Goal: Task Accomplishment & Management: Manage account settings

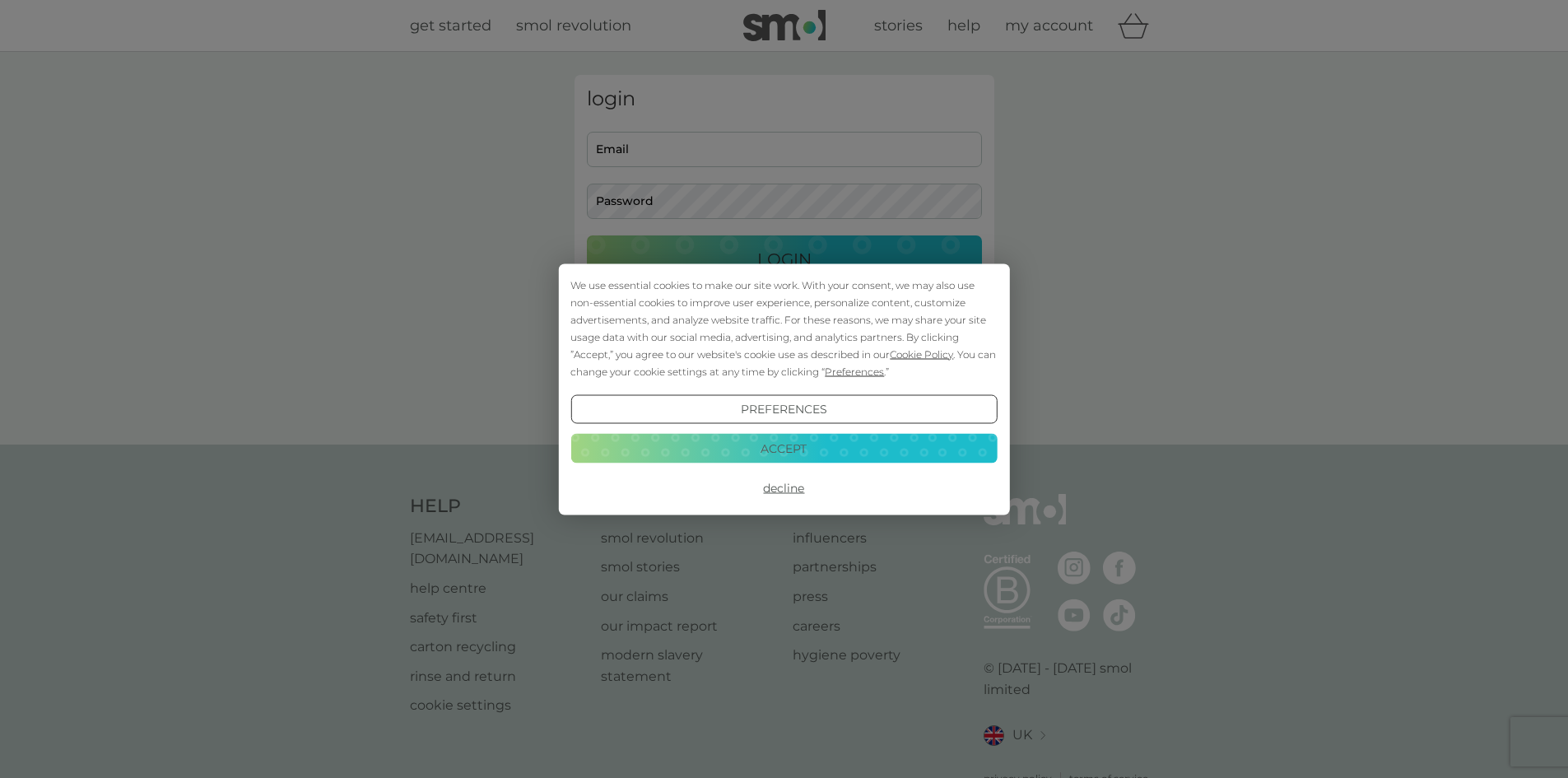
type input "[EMAIL_ADDRESS][DOMAIN_NAME]"
click at [779, 488] on button "Decline" at bounding box center [784, 487] width 426 height 30
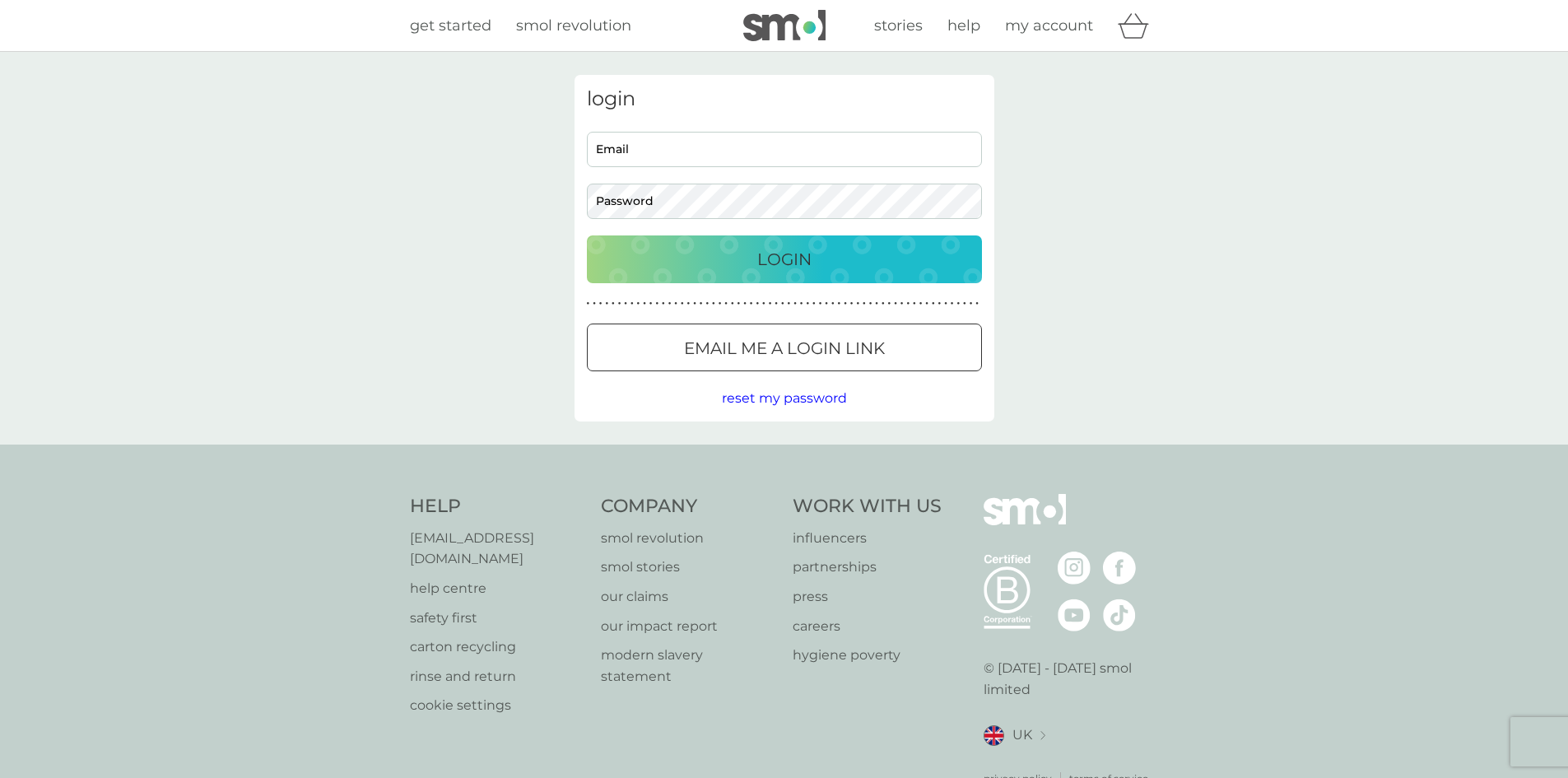
type input "[EMAIL_ADDRESS][DOMAIN_NAME]"
click at [798, 253] on p "Login" at bounding box center [784, 258] width 55 height 26
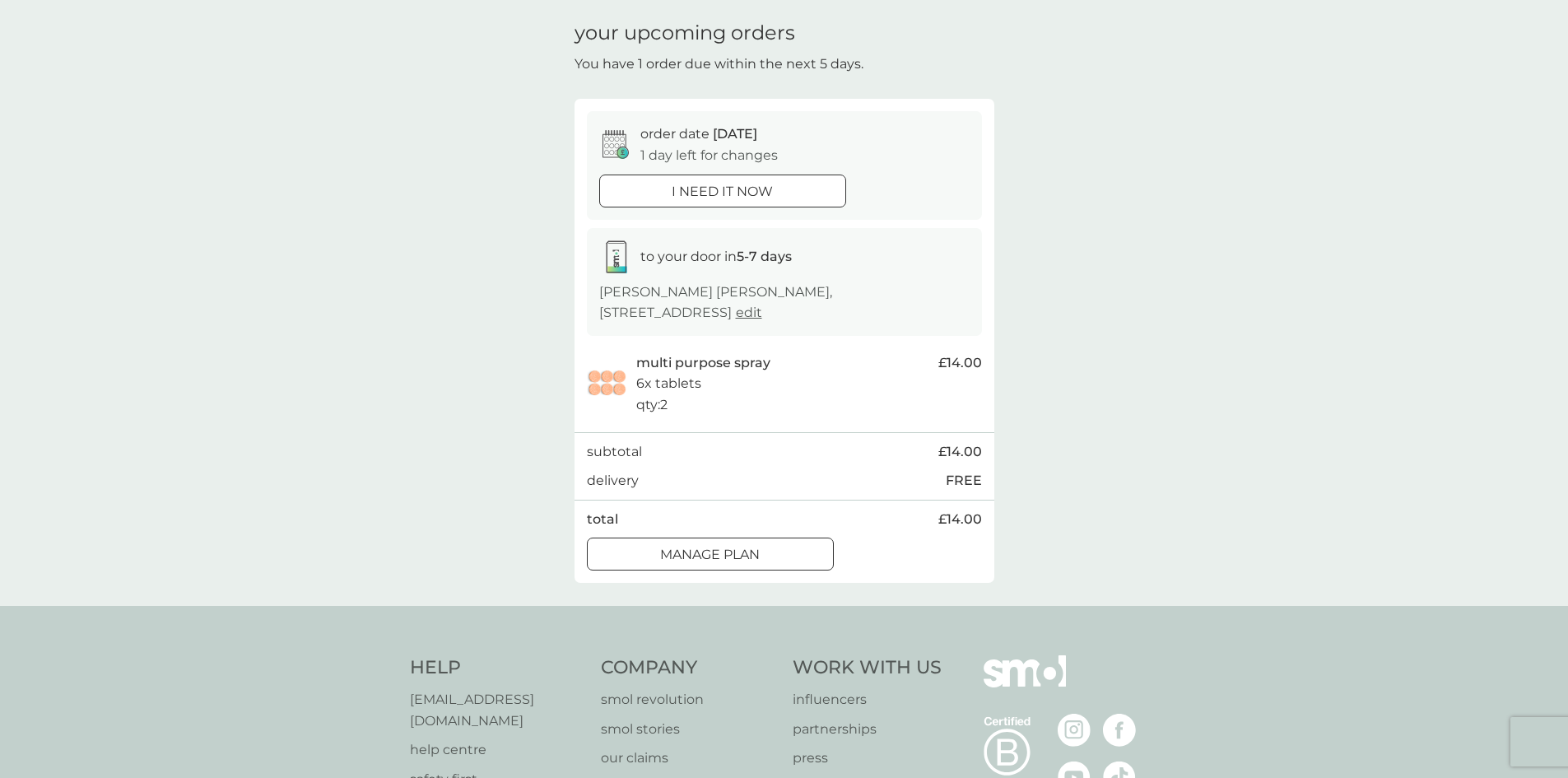
scroll to position [83, 0]
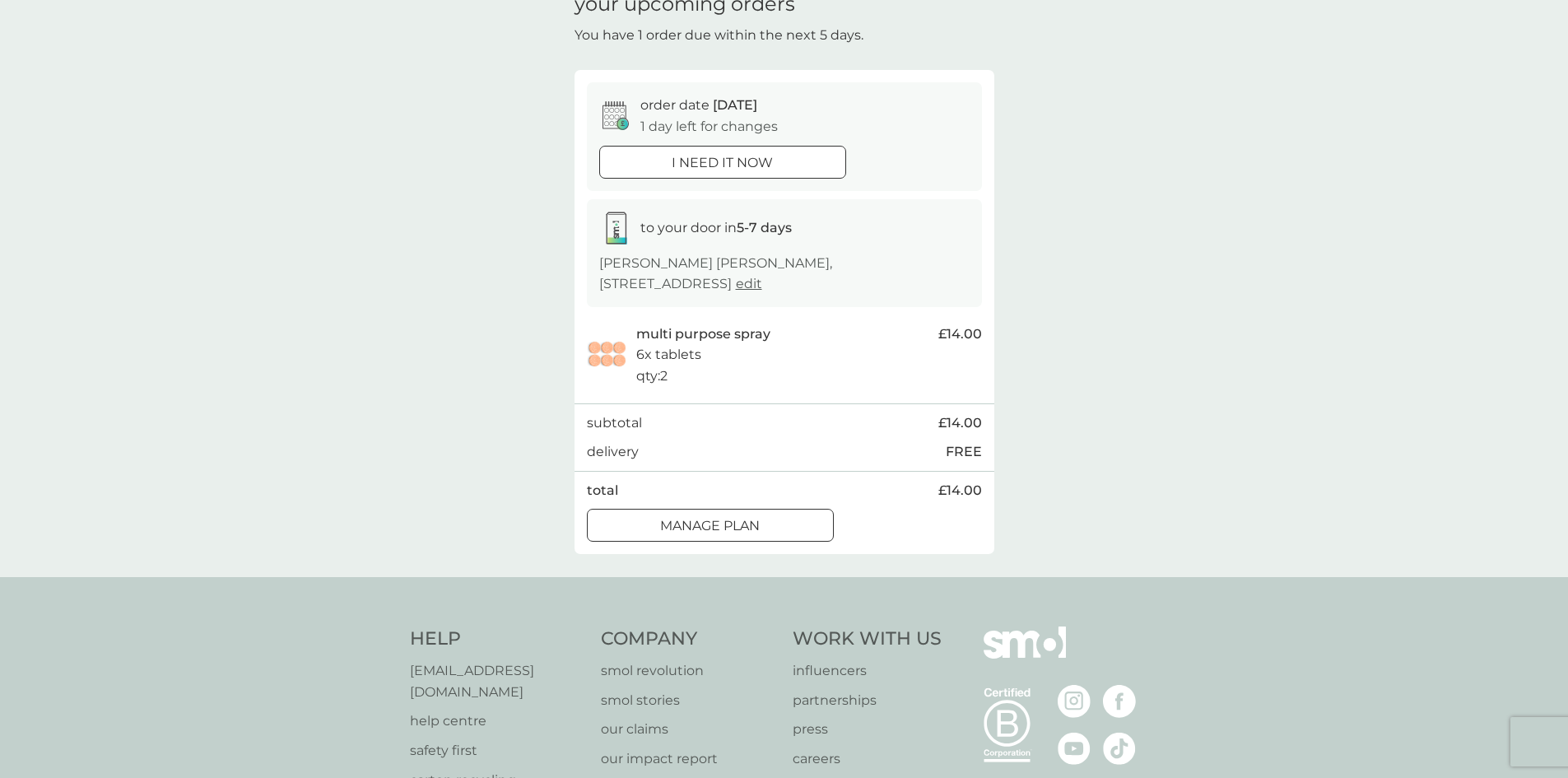
click at [730, 524] on div at bounding box center [710, 526] width 59 height 17
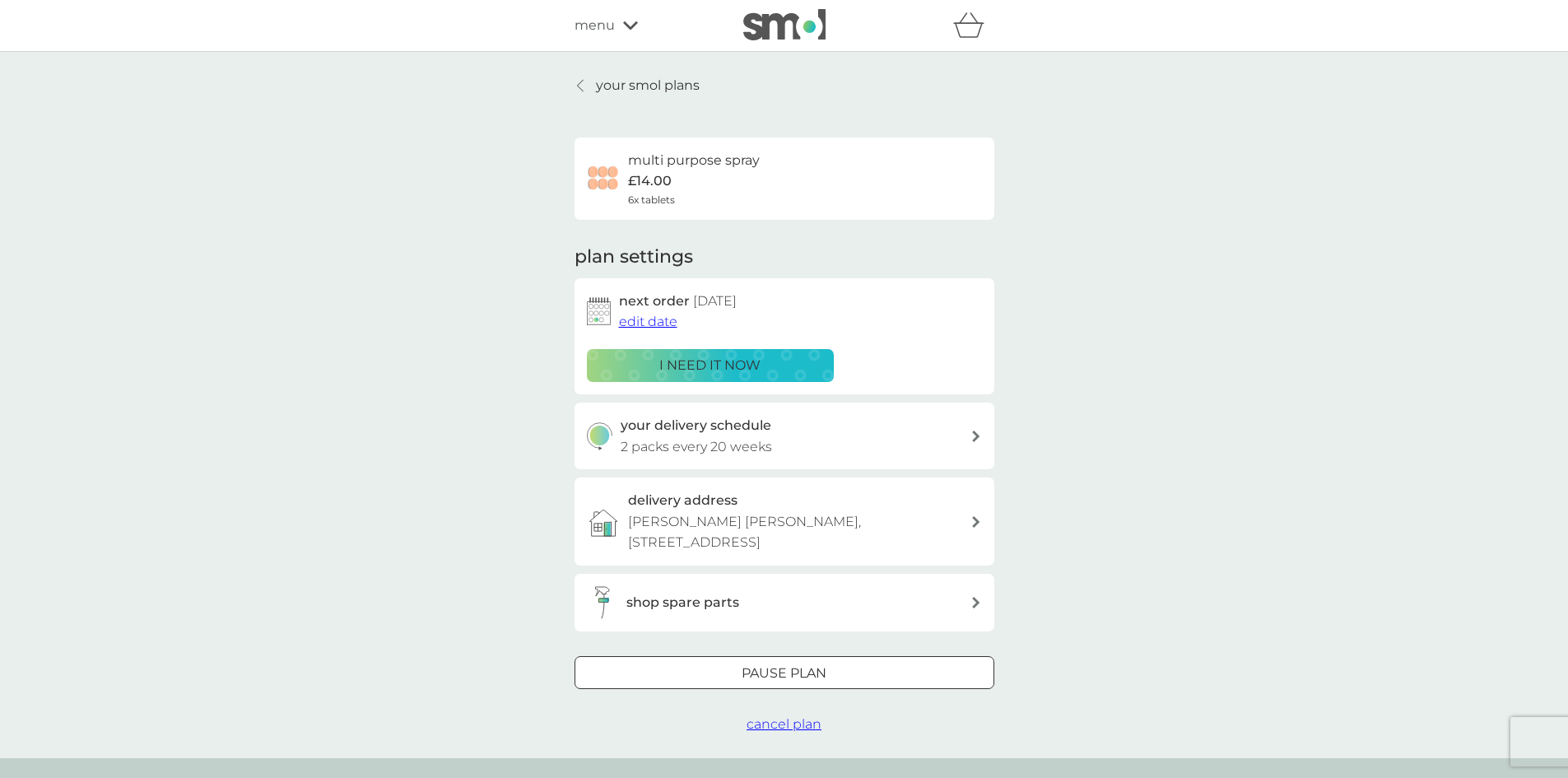
click at [950, 438] on div "your delivery schedule 2 packs every 20 weeks" at bounding box center [795, 435] width 350 height 42
select select "140"
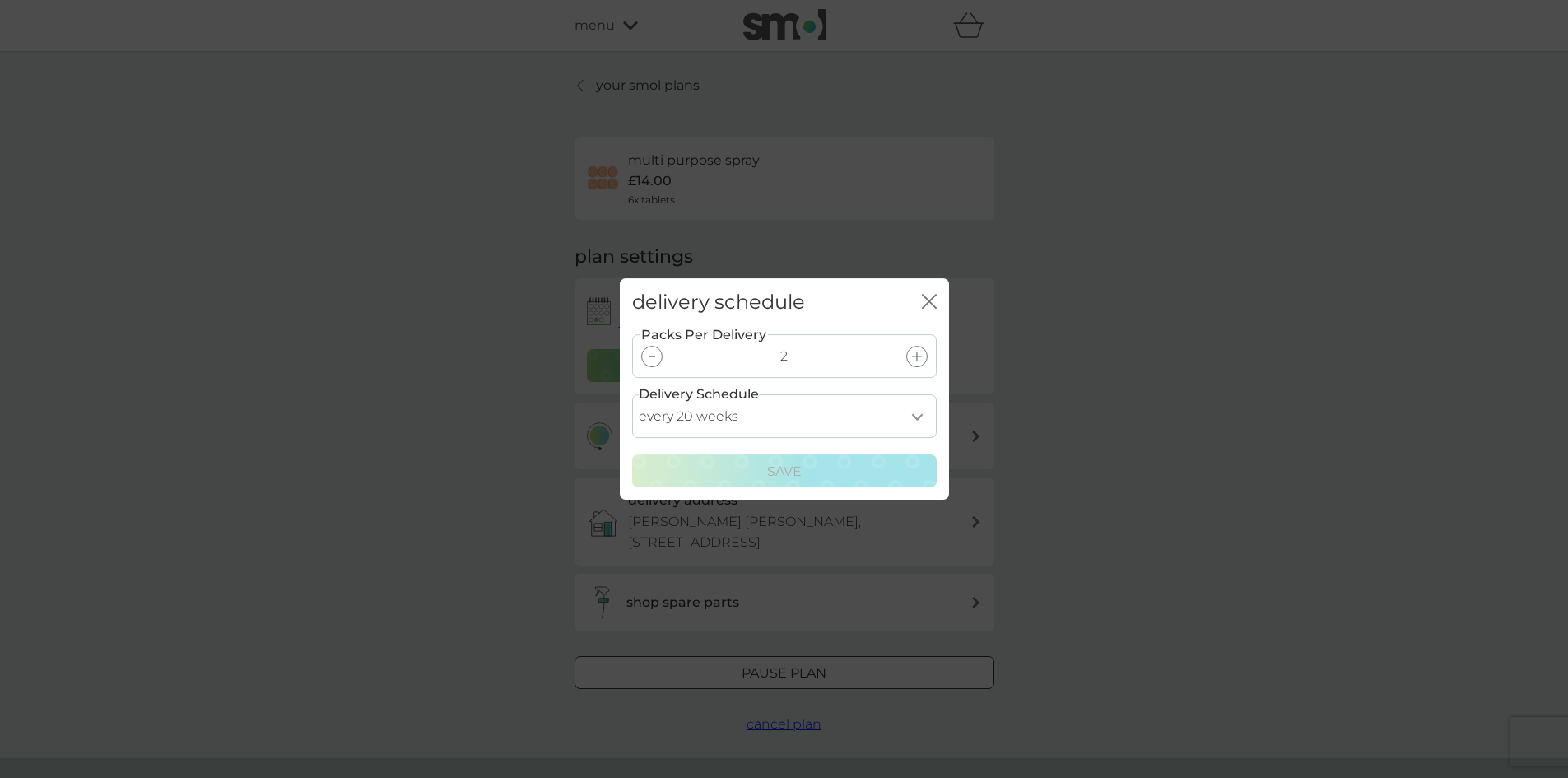
click at [645, 356] on div at bounding box center [652, 356] width 22 height 22
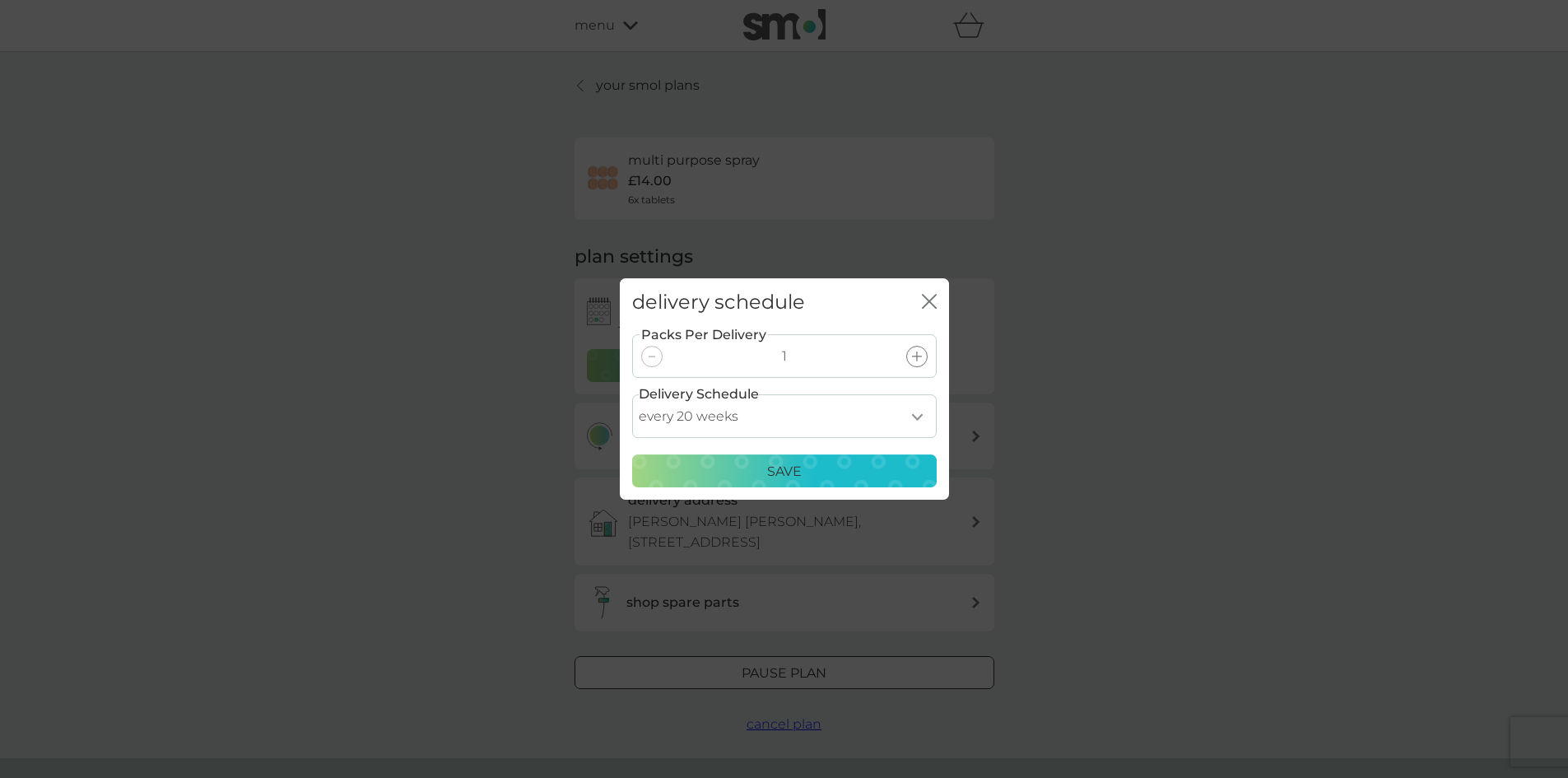
click at [791, 465] on p "Save" at bounding box center [784, 472] width 35 height 22
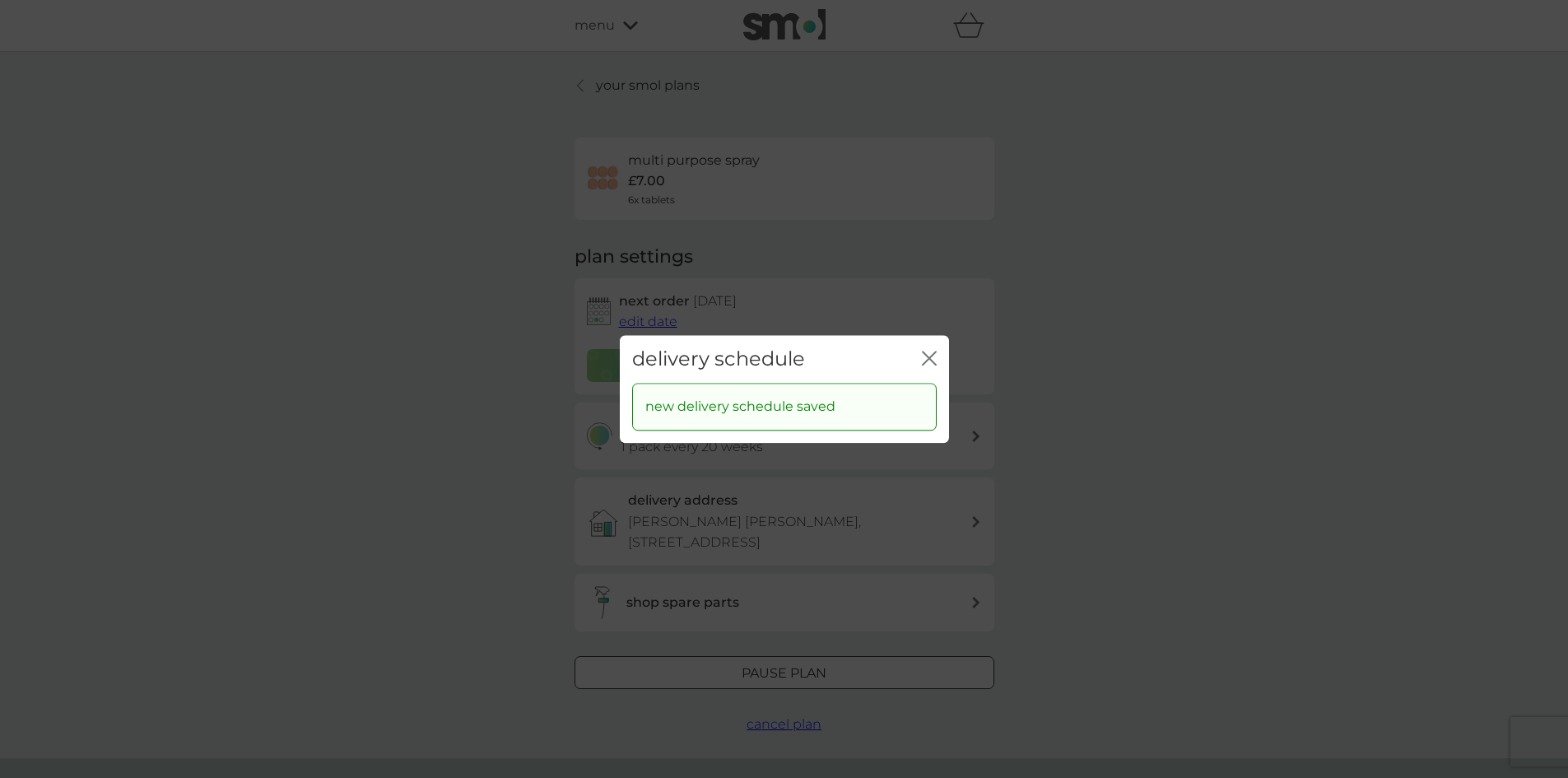
click at [933, 361] on icon "close" at bounding box center [932, 358] width 6 height 13
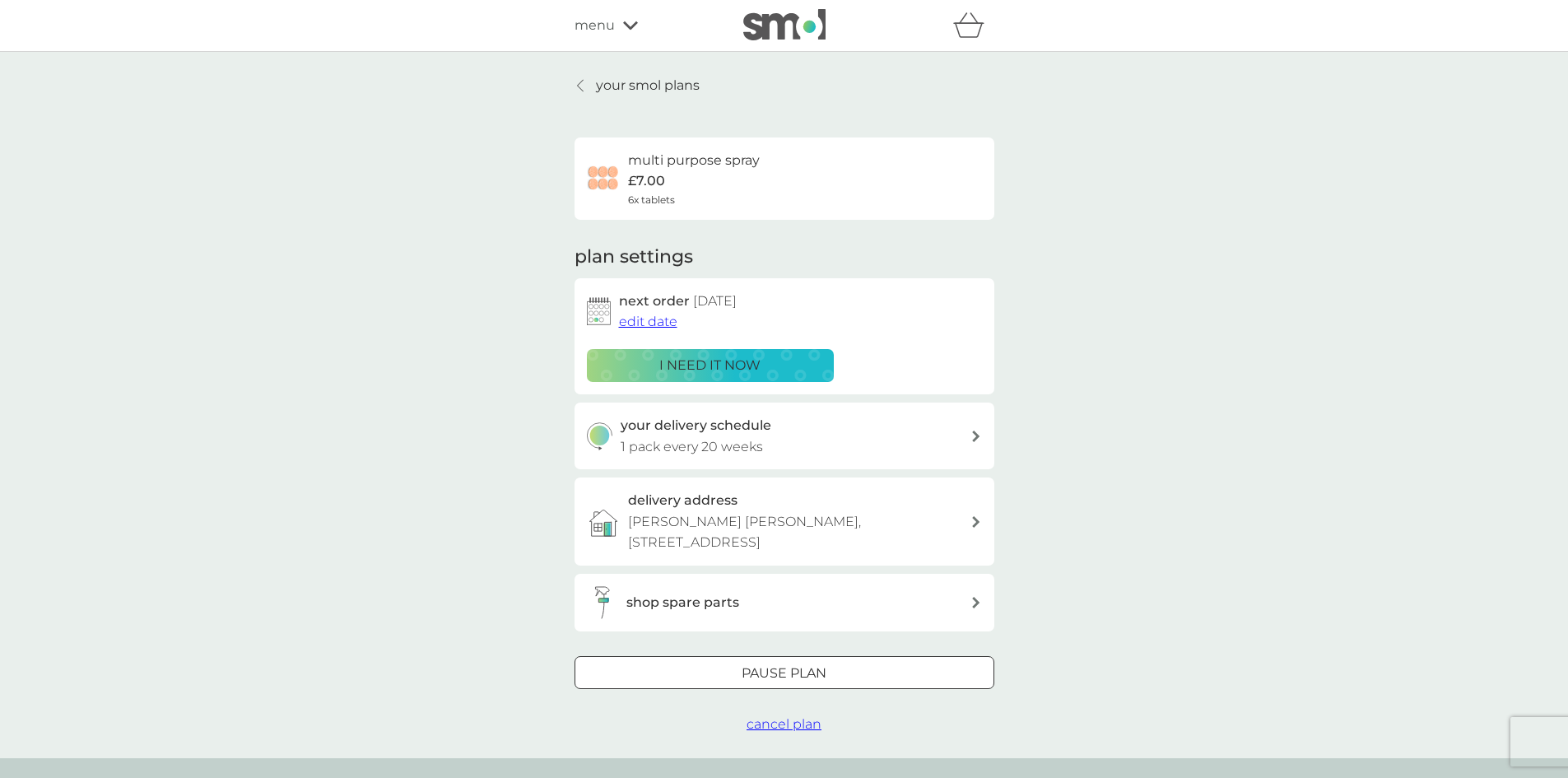
click at [653, 319] on span "edit date" at bounding box center [648, 320] width 58 height 15
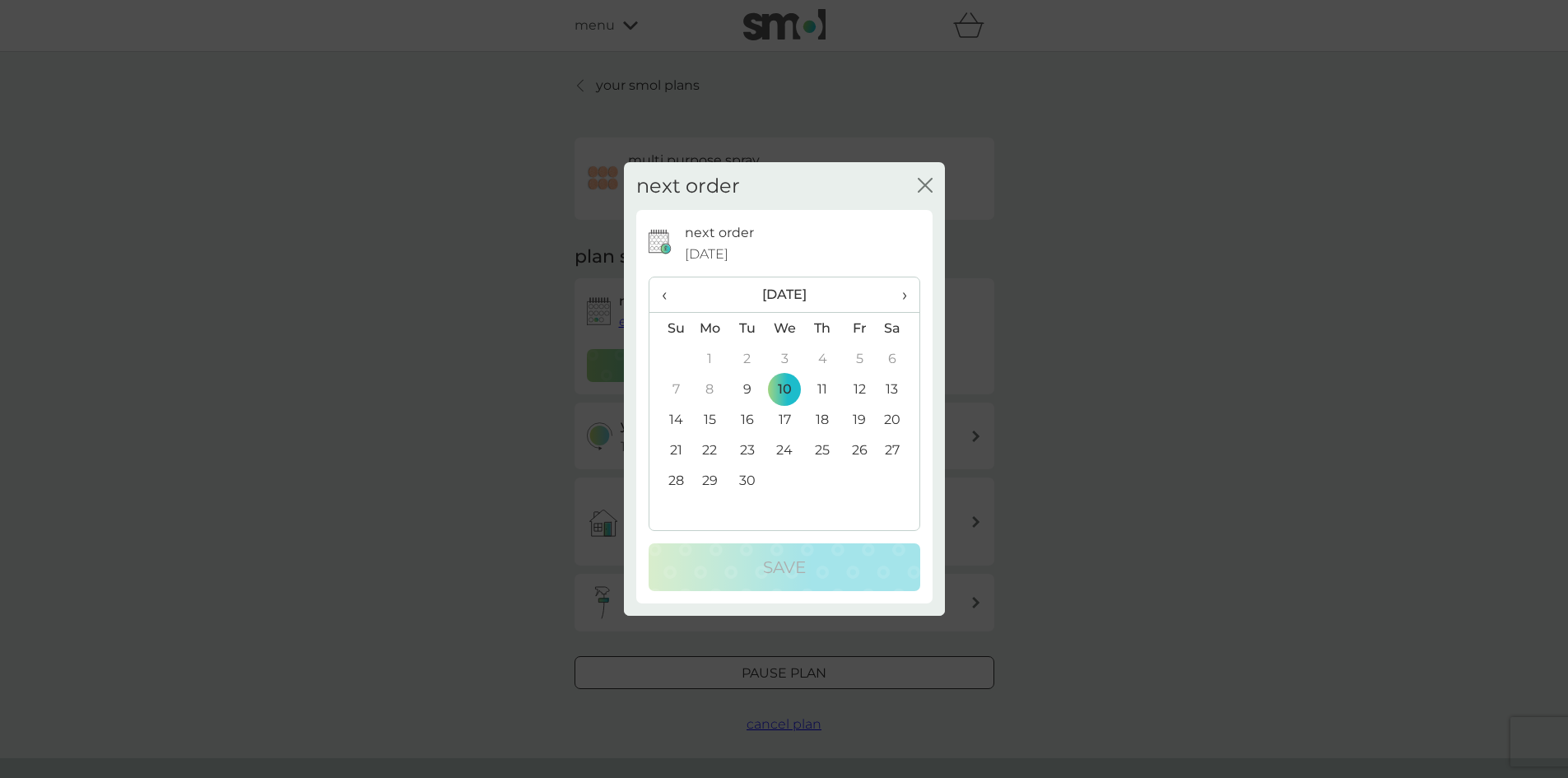
click at [919, 184] on icon "close" at bounding box center [925, 185] width 15 height 15
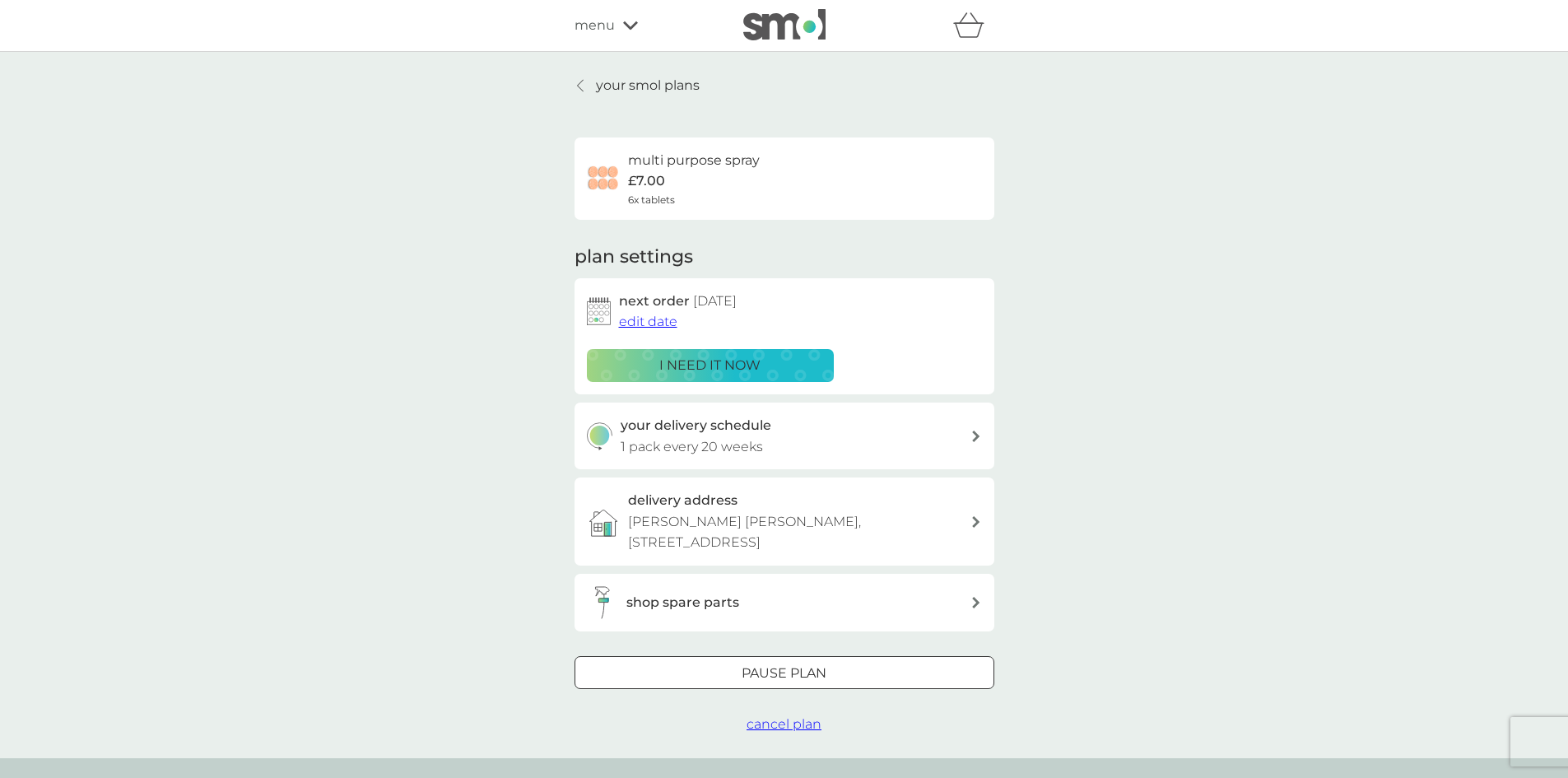
click at [583, 84] on icon at bounding box center [580, 85] width 6 height 13
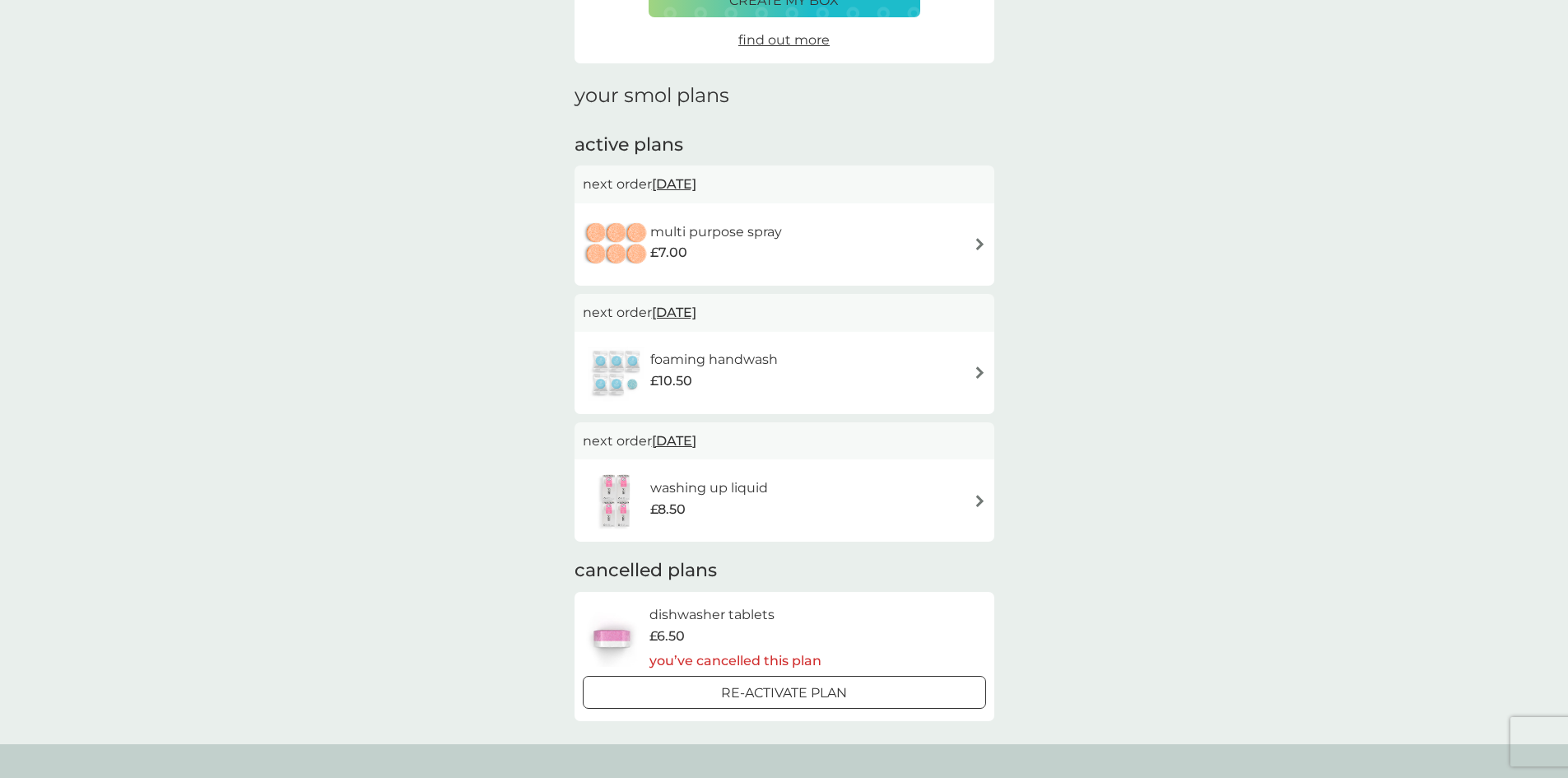
scroll to position [164, 0]
click at [981, 364] on img at bounding box center [980, 369] width 13 height 13
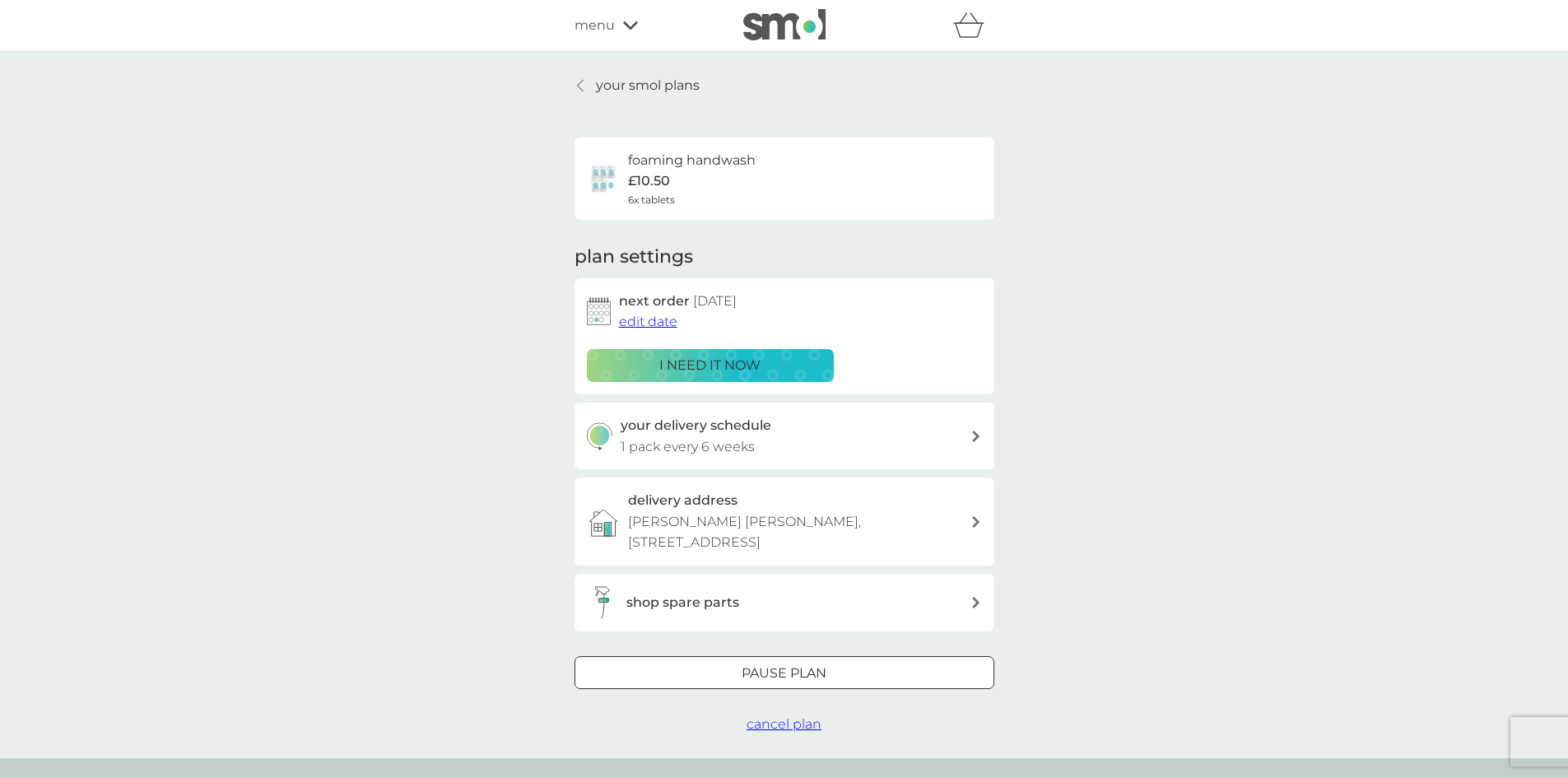
click at [975, 441] on div at bounding box center [976, 436] width 12 height 13
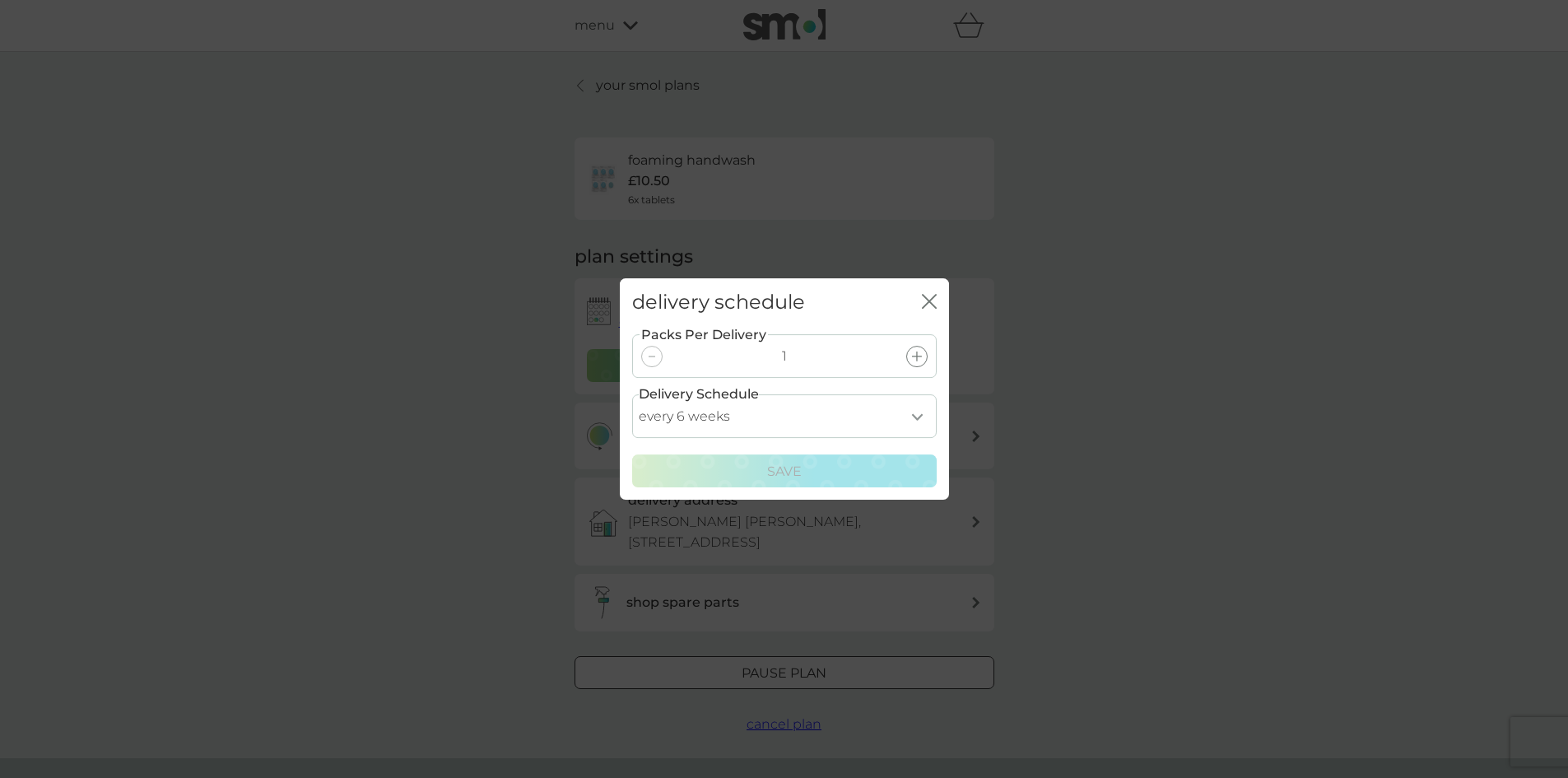
click at [918, 355] on icon at bounding box center [916, 356] width 10 height 10
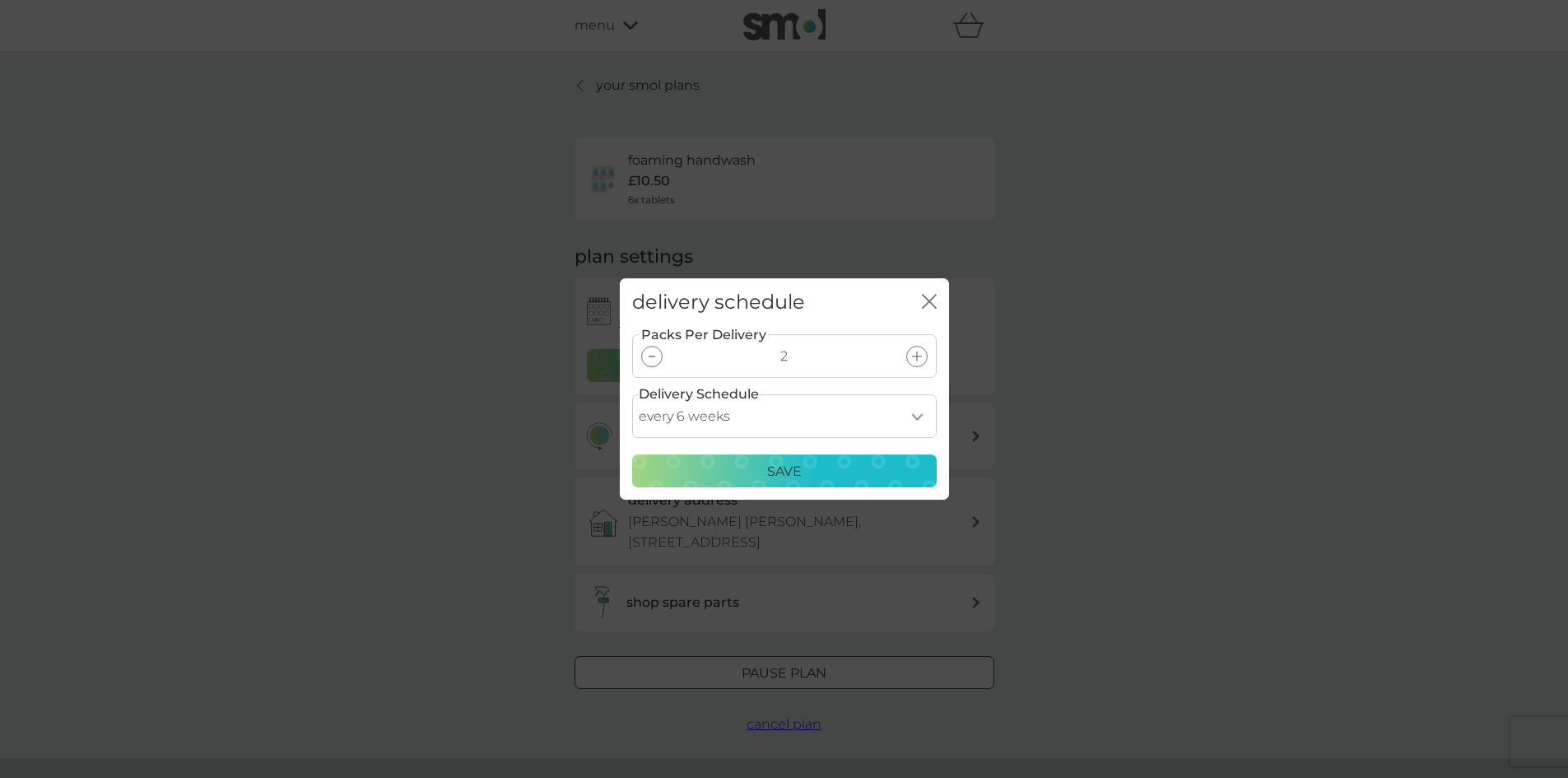
click at [916, 417] on select "every 1 week every 2 weeks every 3 weeks every 4 weeks every 5 weeks every 6 we…" at bounding box center [784, 415] width 304 height 44
select select "28"
click at [632, 394] on select "every 1 week every 2 weeks every 3 weeks every 4 weeks every 5 weeks every 6 we…" at bounding box center [784, 415] width 304 height 44
drag, startPoint x: 652, startPoint y: 354, endPoint x: 650, endPoint y: 381, distance: 27.1
click at [652, 354] on div at bounding box center [652, 356] width 22 height 22
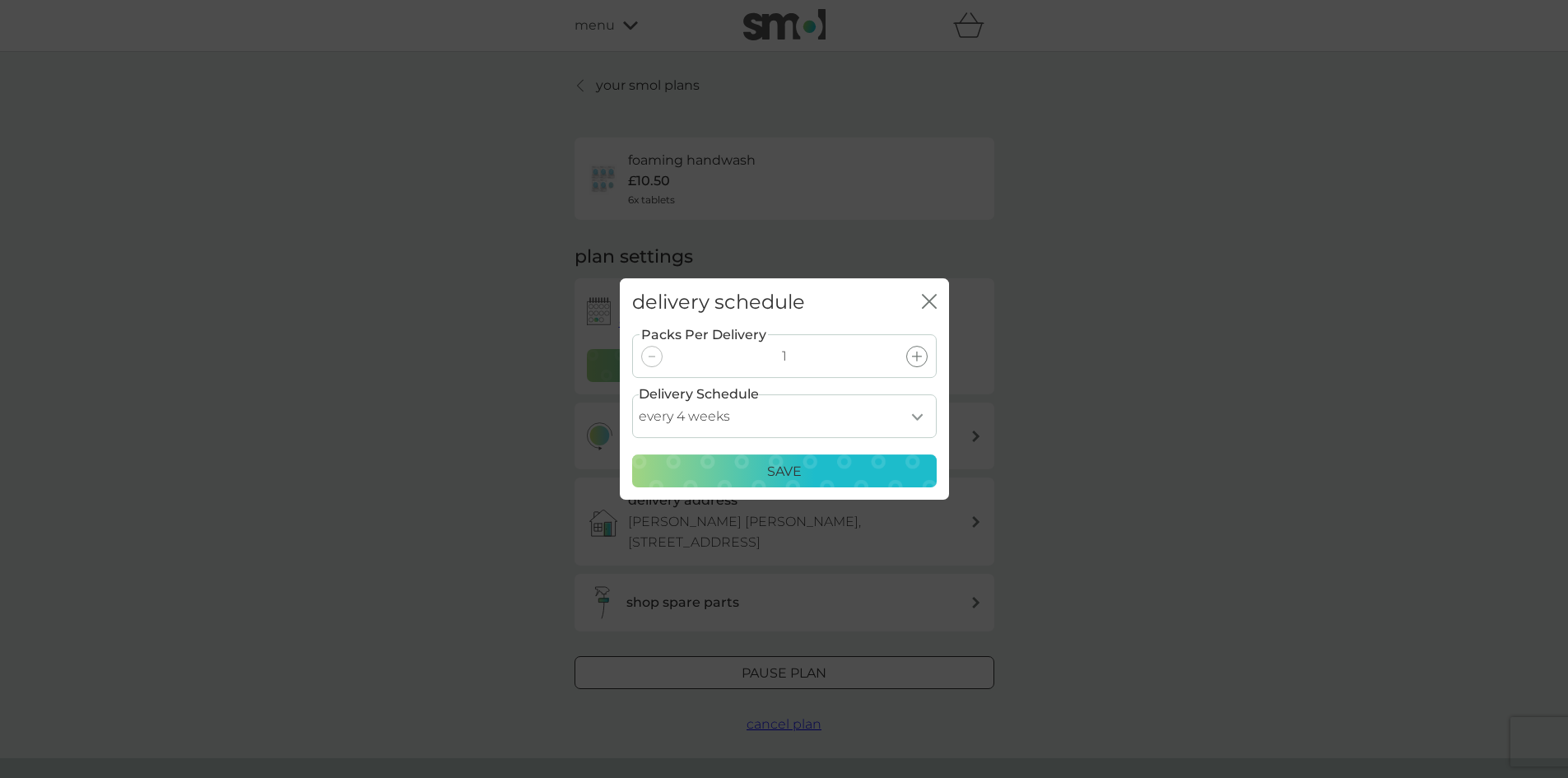
click at [796, 471] on p "Save" at bounding box center [784, 472] width 35 height 22
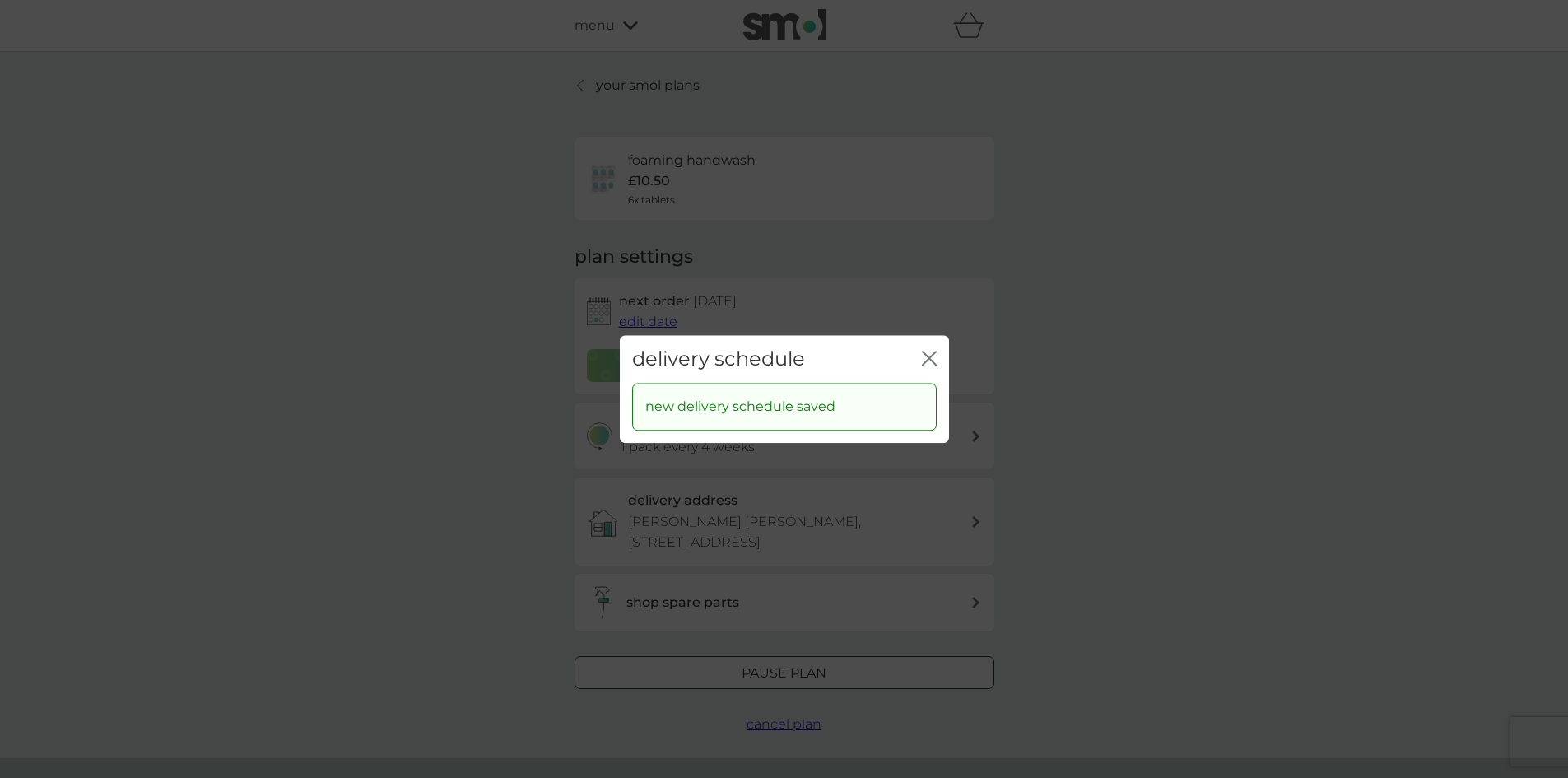
click at [924, 360] on icon "close" at bounding box center [929, 358] width 15 height 15
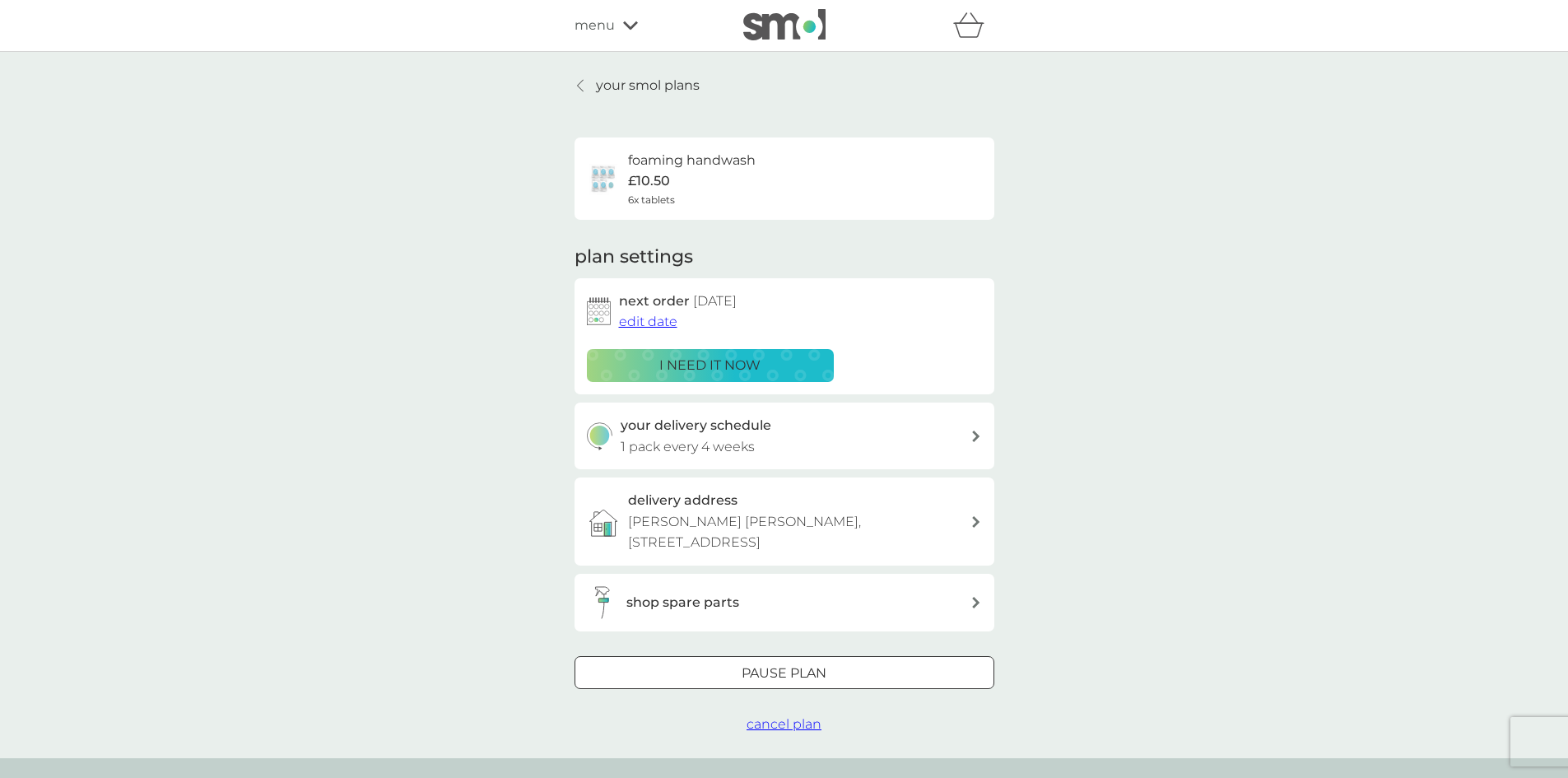
click at [686, 363] on p "i need it now" at bounding box center [710, 365] width 101 height 22
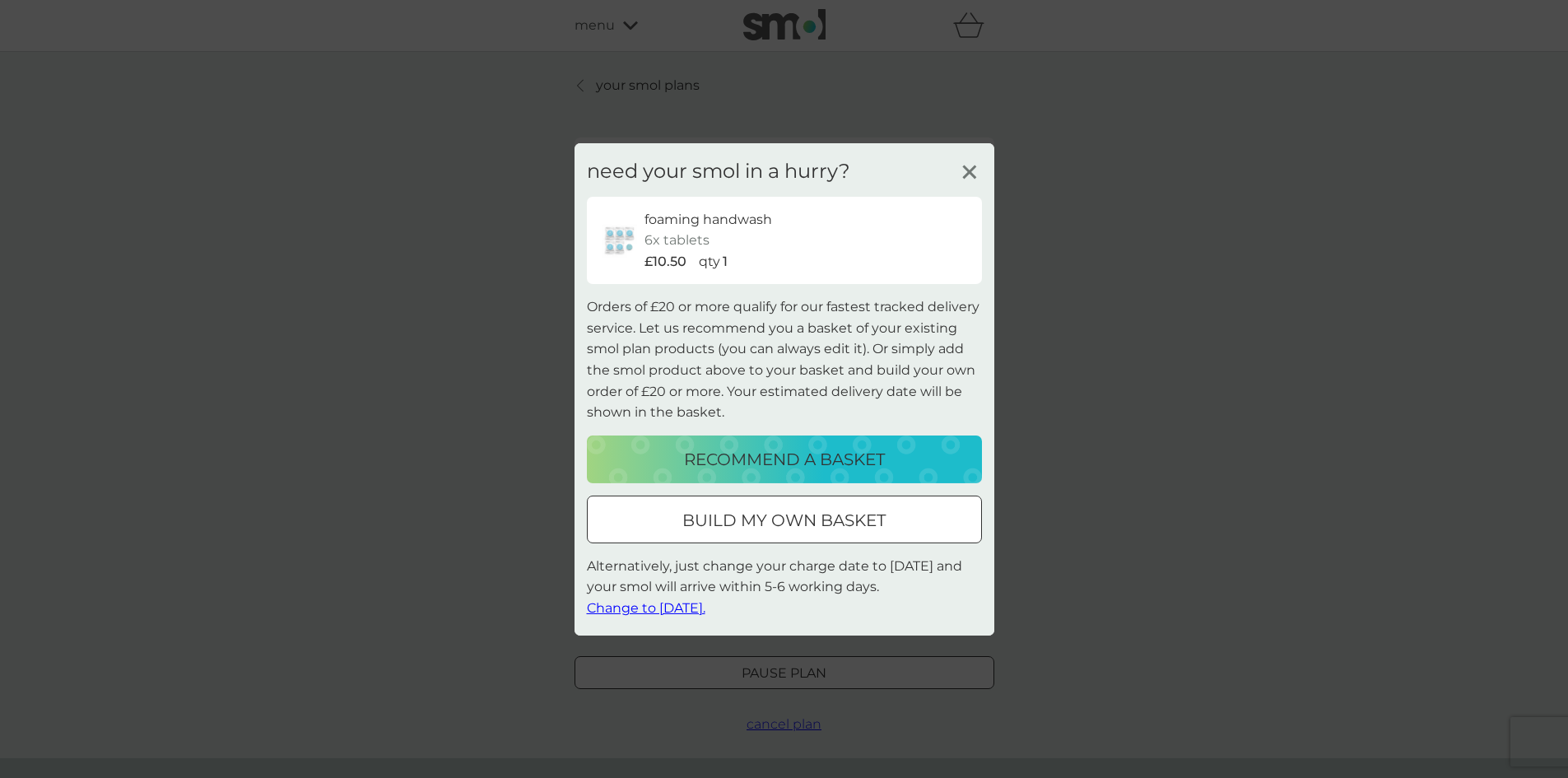
click at [784, 525] on div at bounding box center [784, 519] width 59 height 17
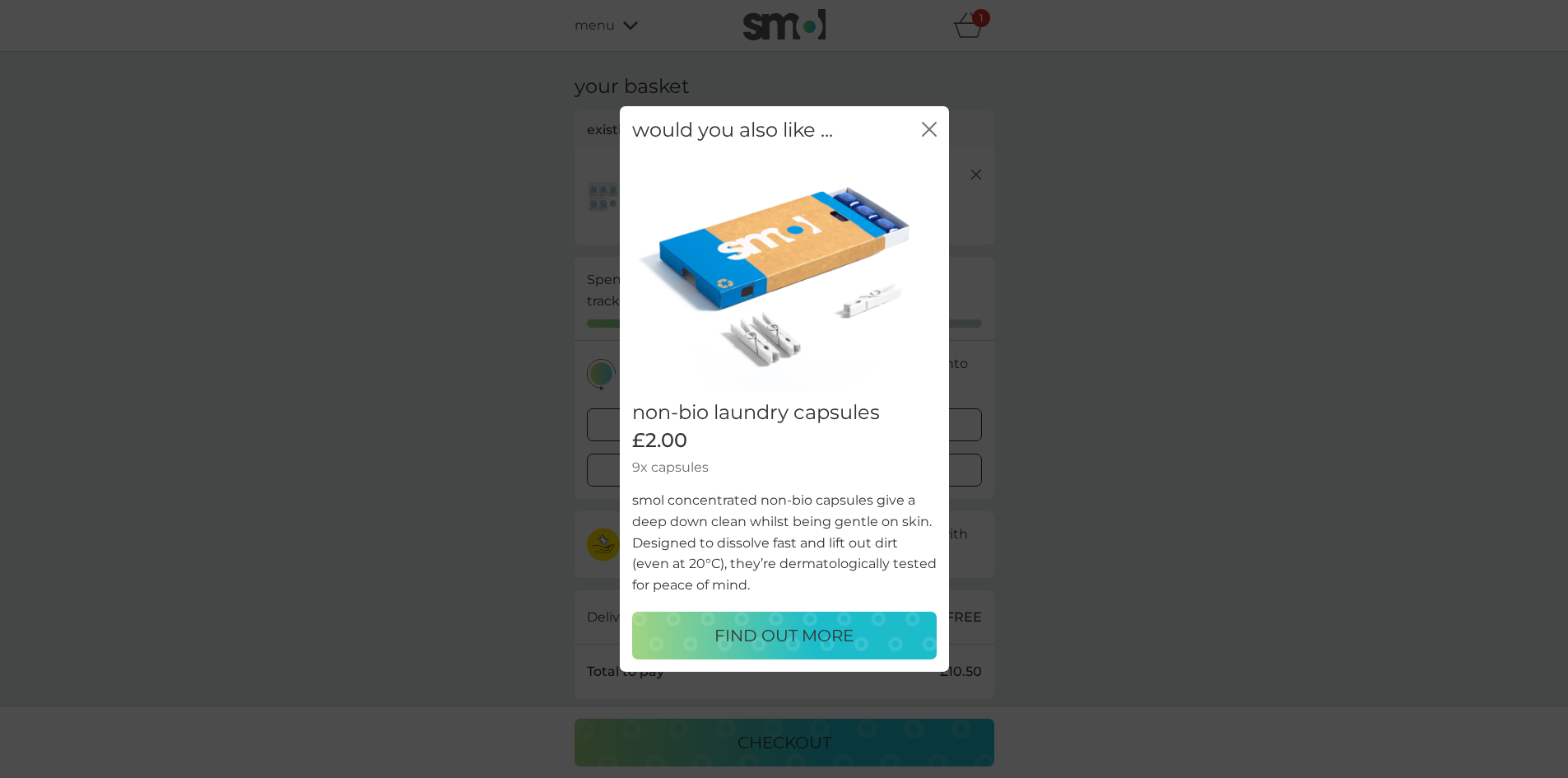
click at [928, 122] on icon "close" at bounding box center [929, 129] width 15 height 15
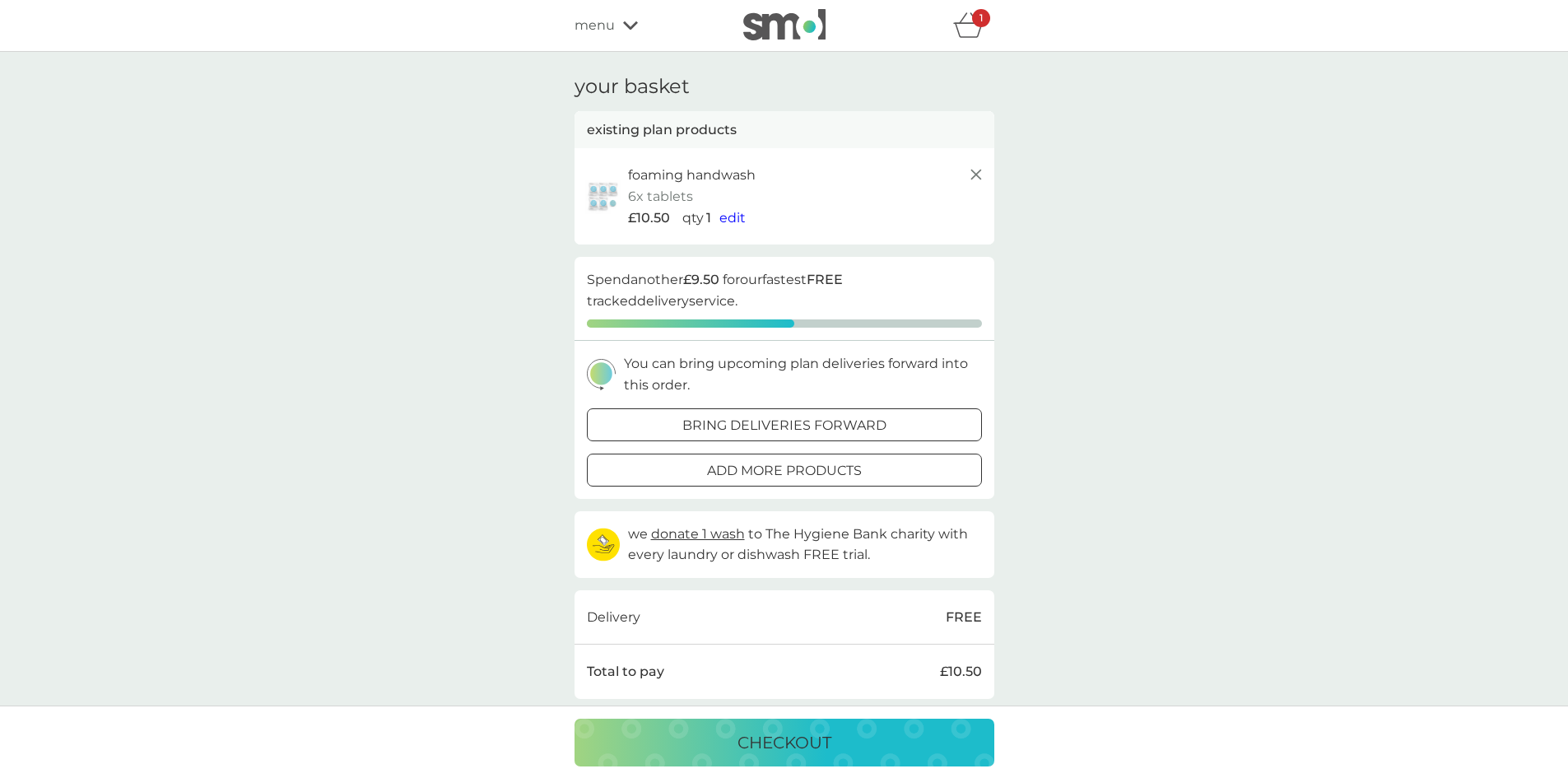
click at [788, 743] on p "checkout" at bounding box center [784, 742] width 94 height 26
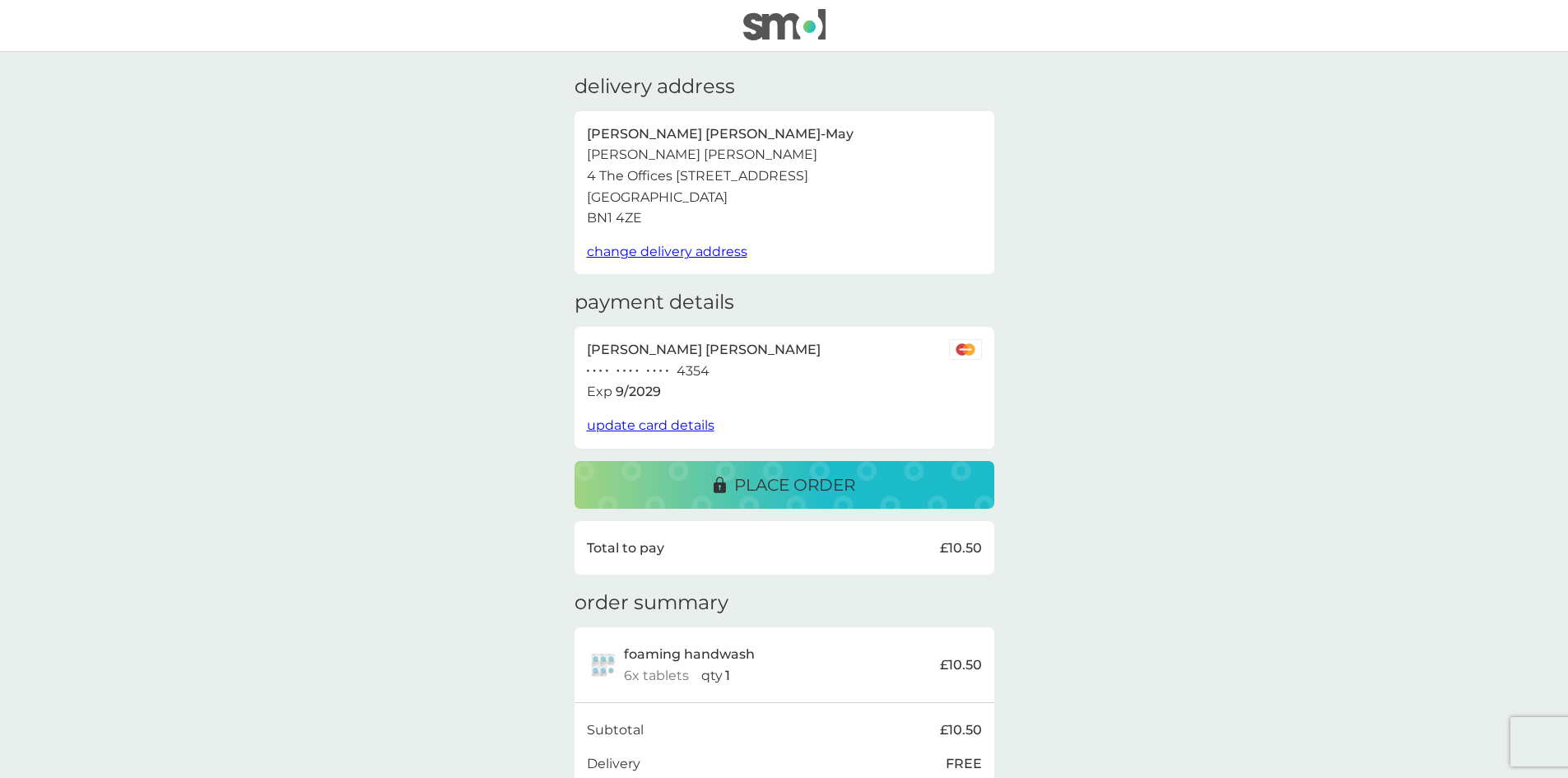
click at [823, 476] on p "place order" at bounding box center [794, 484] width 121 height 26
